Goal: Information Seeking & Learning: Compare options

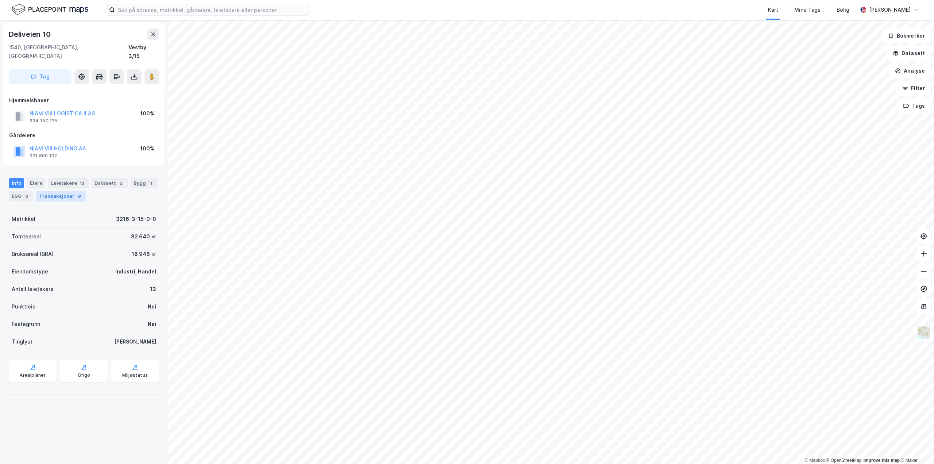
click at [71, 191] on div "Transaksjoner 9" at bounding box center [61, 196] width 50 height 10
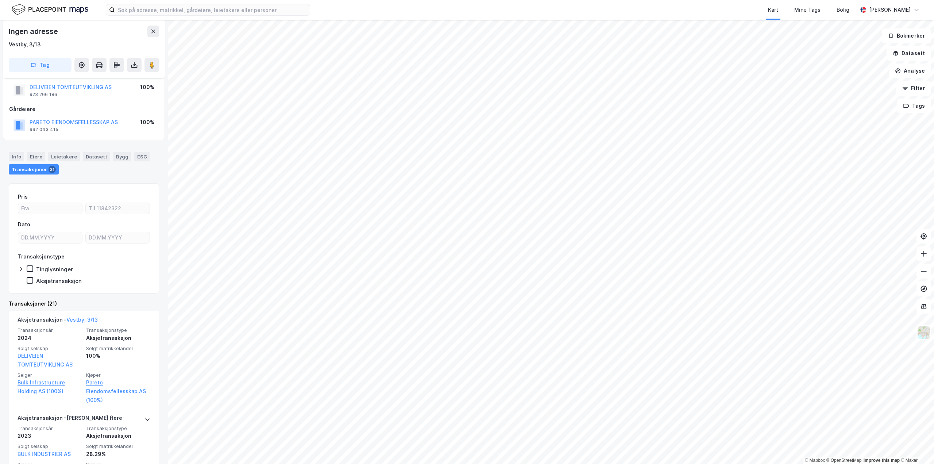
scroll to position [109, 0]
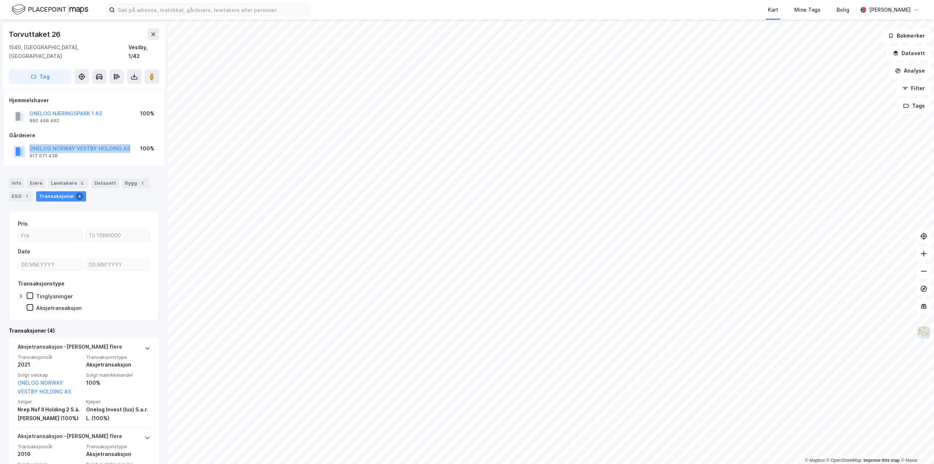
drag, startPoint x: 133, startPoint y: 136, endPoint x: 29, endPoint y: 135, distance: 104.0
click at [29, 143] on div "ONELOG NORWAY VESTBY HOLDING AS 917 071 438 100%" at bounding box center [84, 152] width 150 height 18
copy button "ONELOG NORWAY VESTBY HOLDING AS"
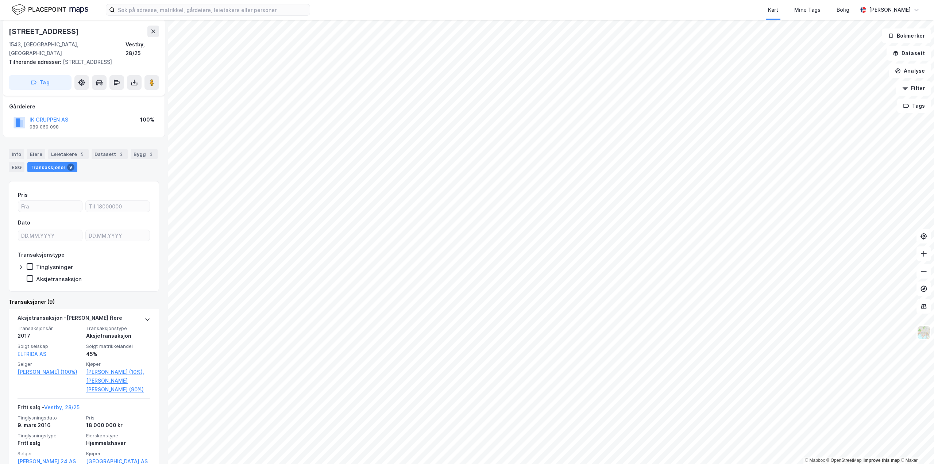
scroll to position [36, 0]
